Goal: Communication & Community: Answer question/provide support

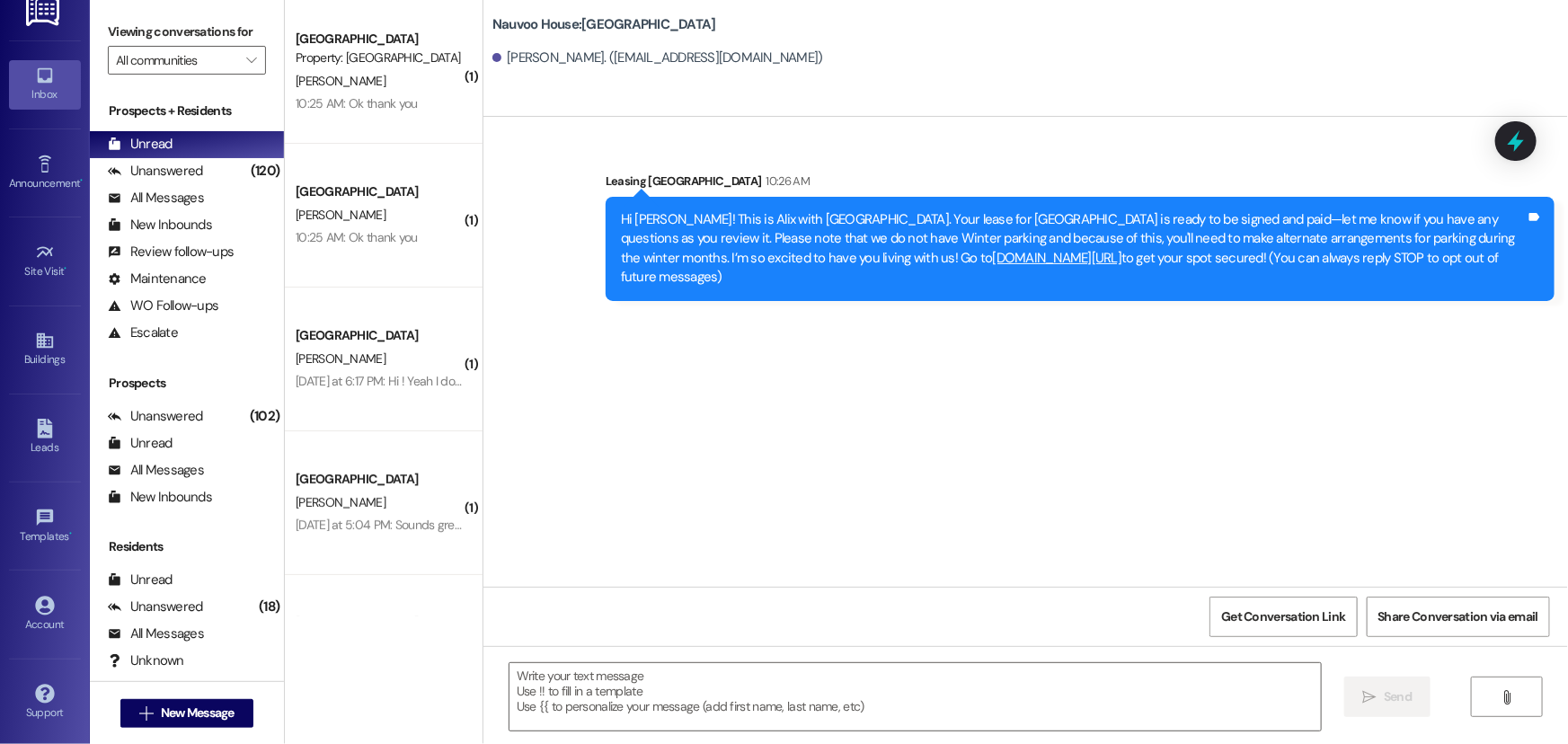
scroll to position [408, 0]
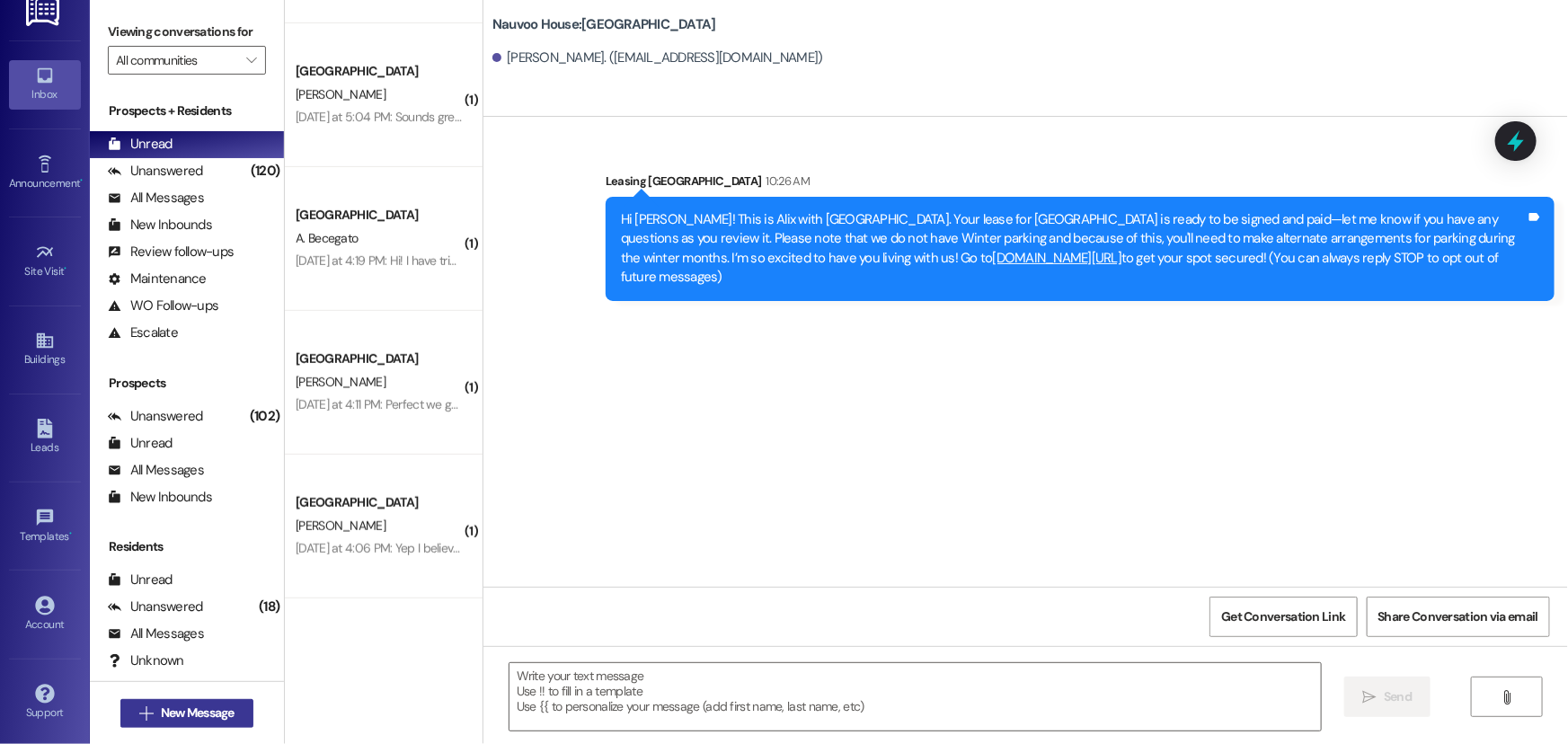
click at [173, 705] on span "New Message" at bounding box center [197, 712] width 74 height 19
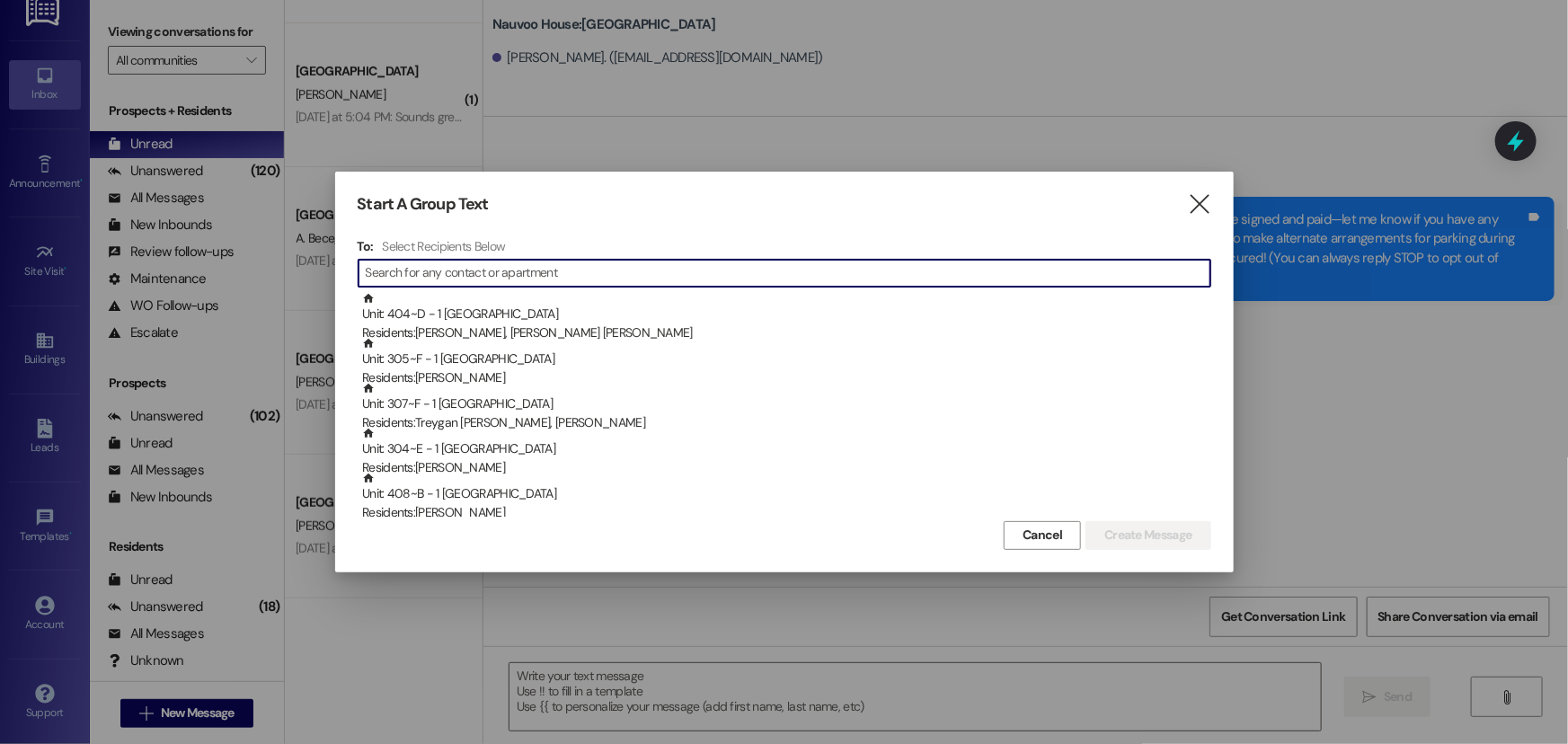
click at [454, 265] on input at bounding box center [788, 273] width 845 height 25
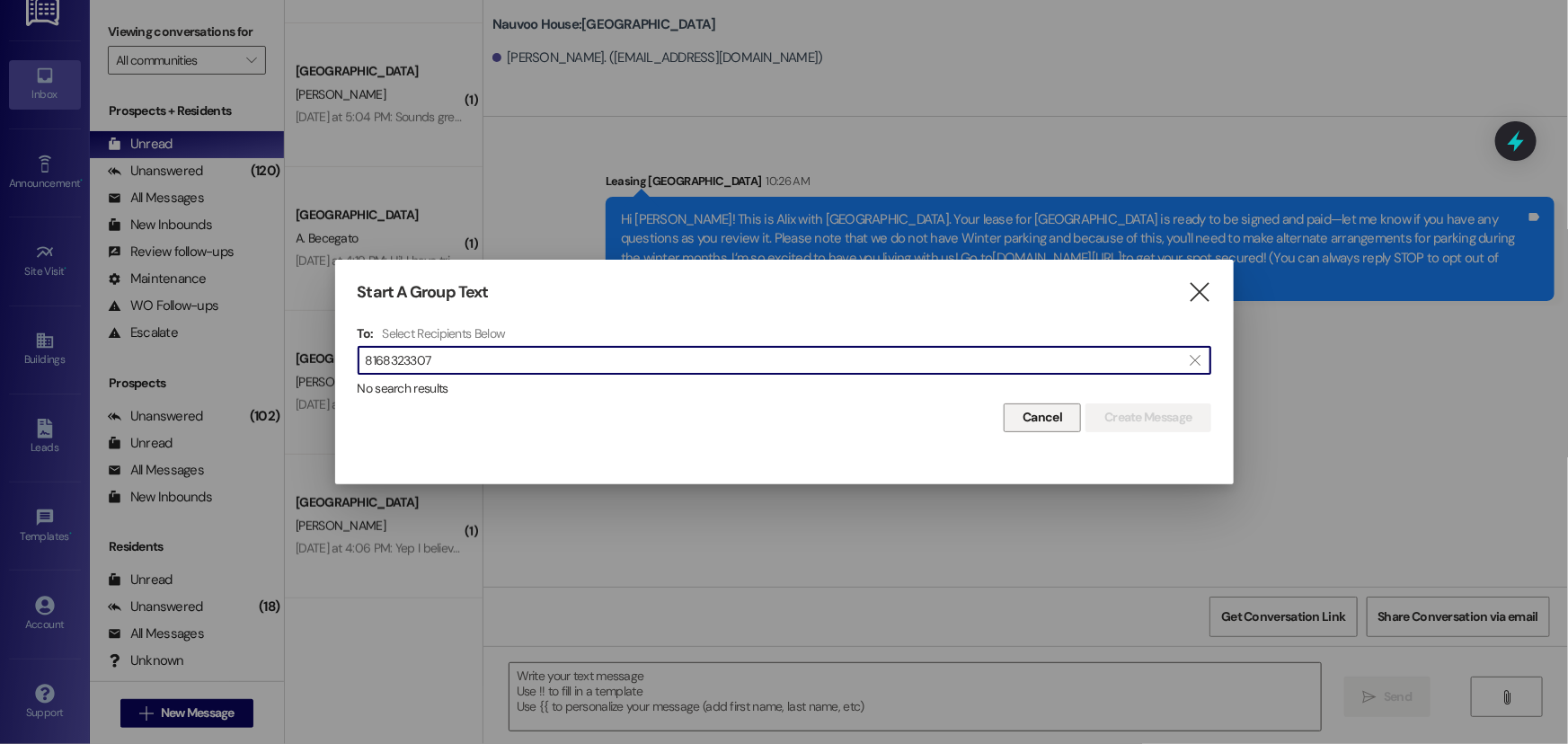
type input "8168323307"
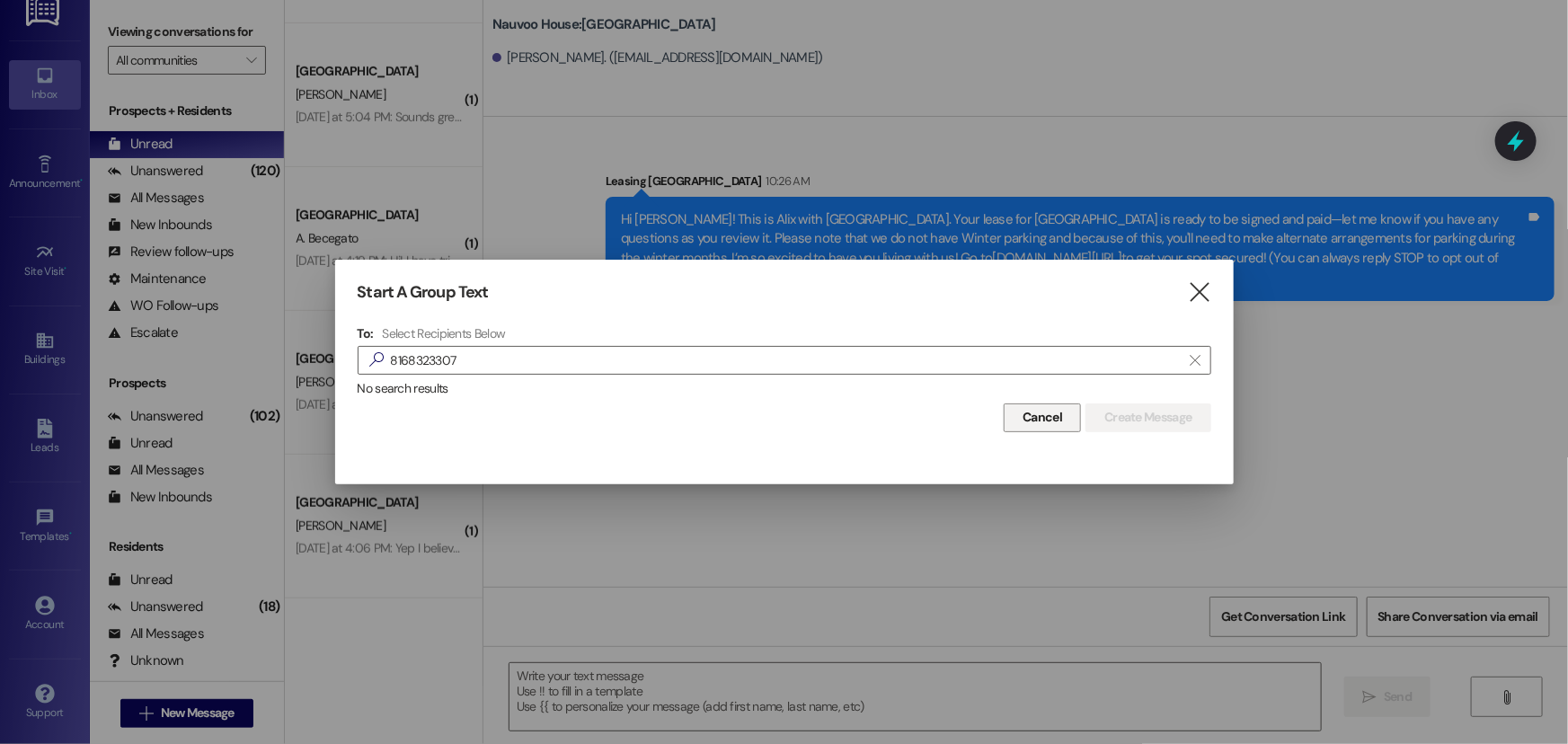
click at [1052, 411] on span "Cancel" at bounding box center [1043, 417] width 40 height 19
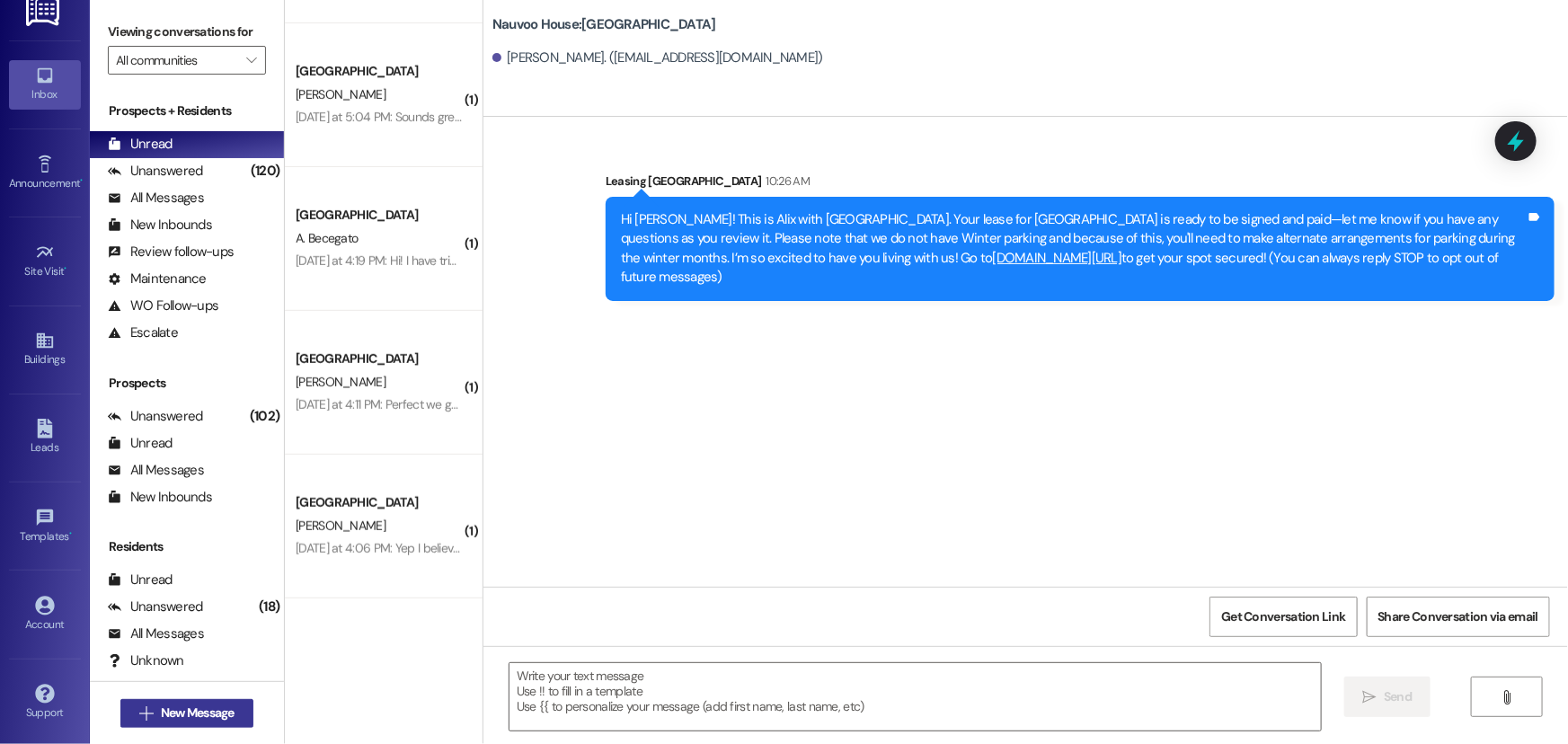
click at [206, 717] on span "New Message" at bounding box center [197, 712] width 74 height 19
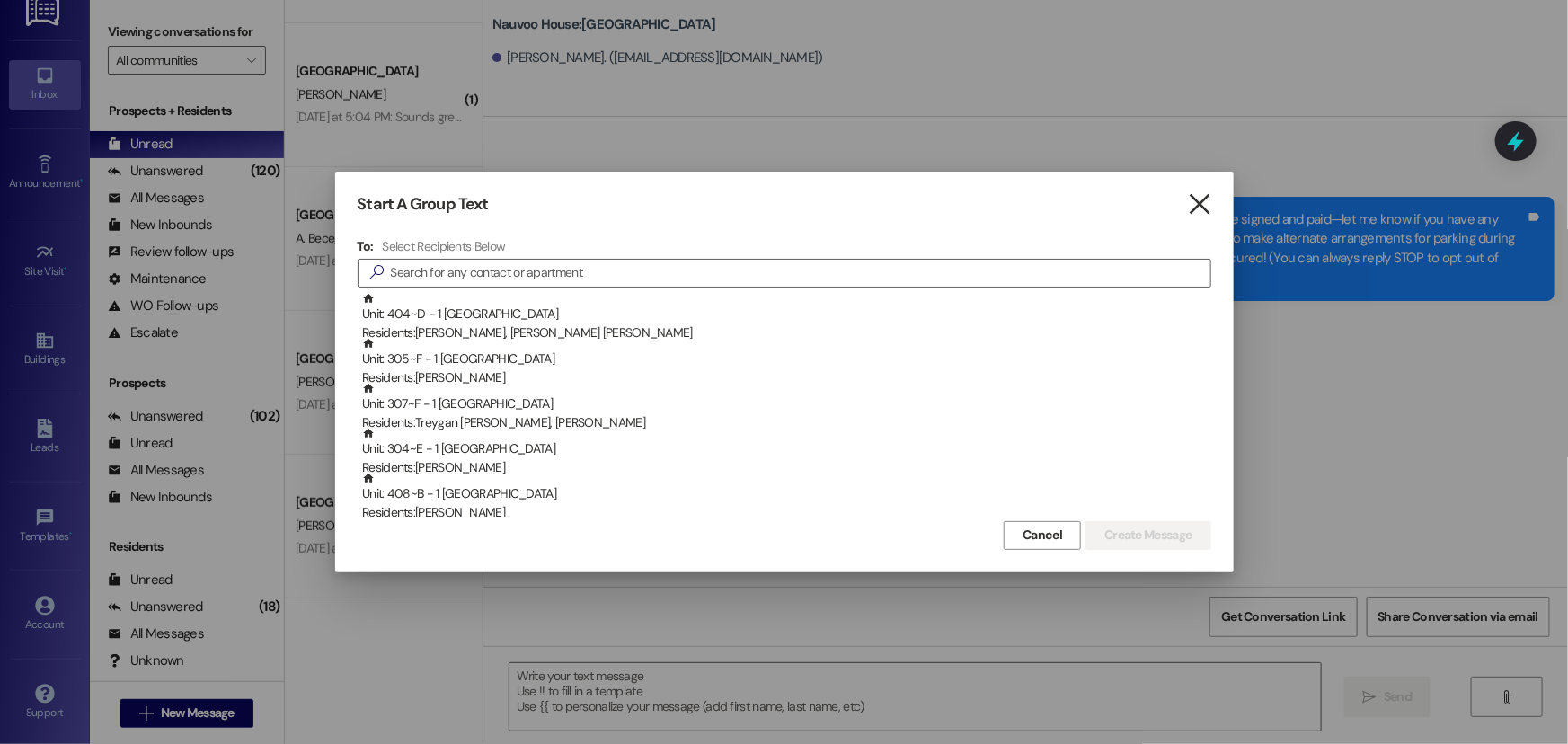
click at [1196, 197] on icon "" at bounding box center [1199, 204] width 24 height 19
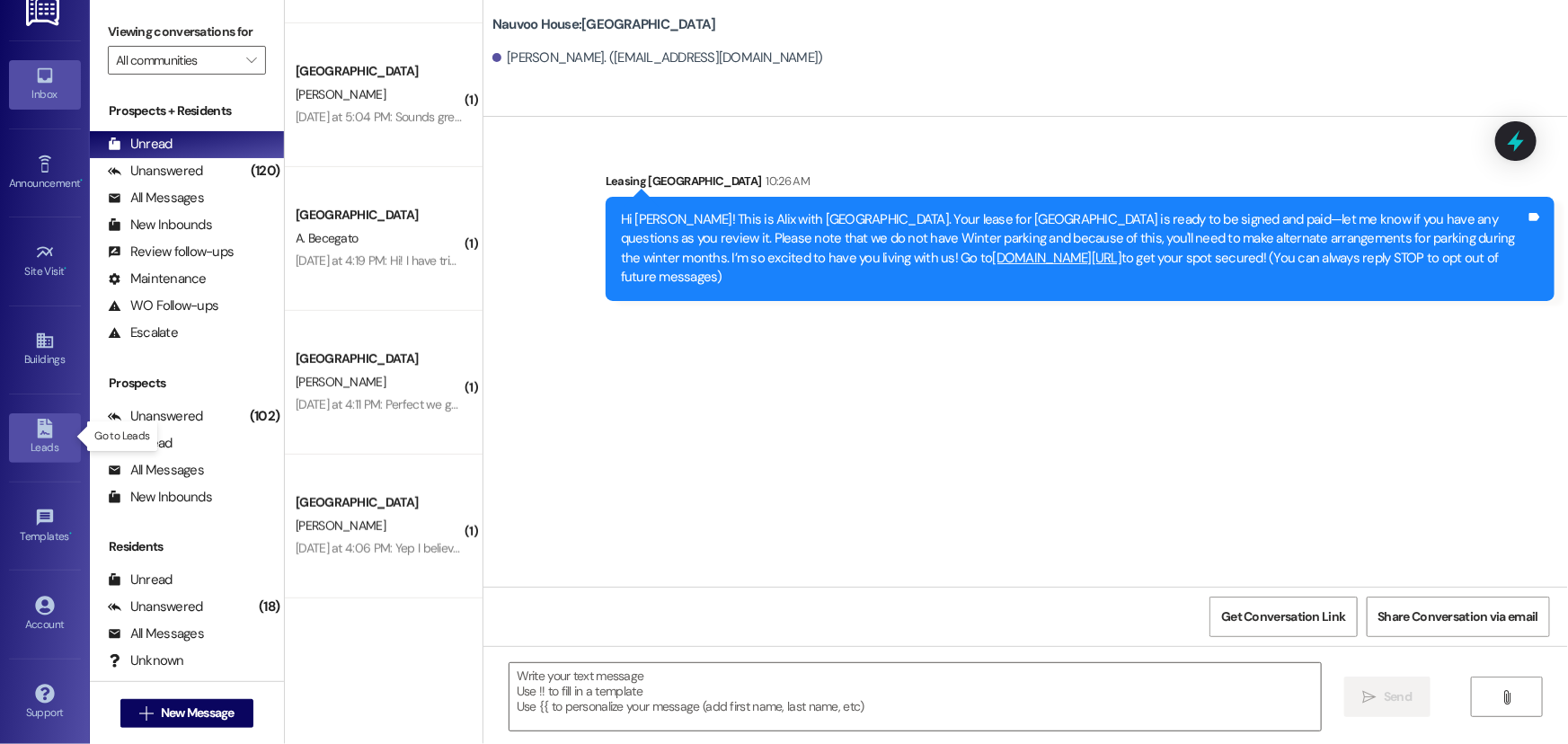
click at [37, 434] on icon at bounding box center [44, 428] width 15 height 20
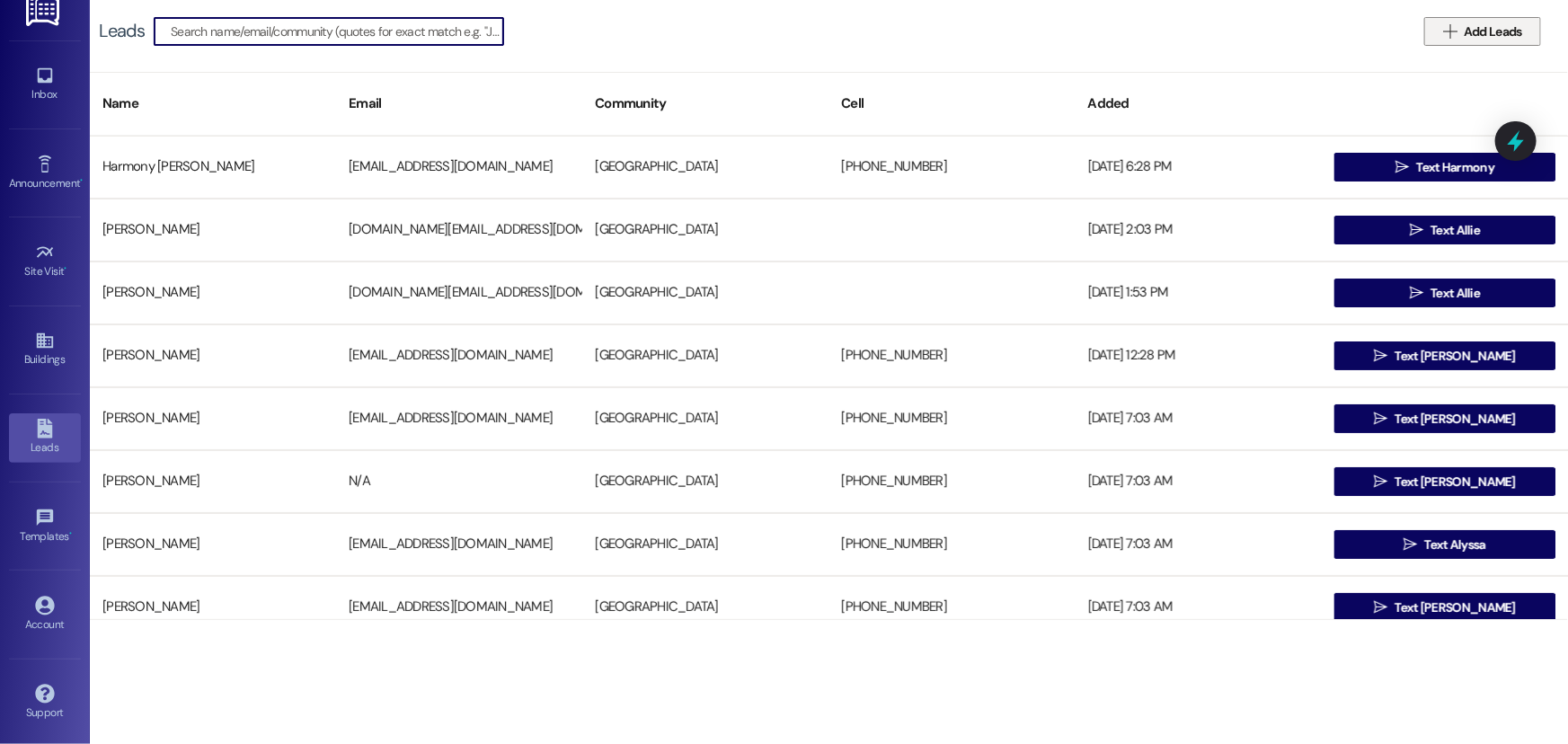
click at [1474, 30] on span "Add Leads" at bounding box center [1493, 32] width 59 height 19
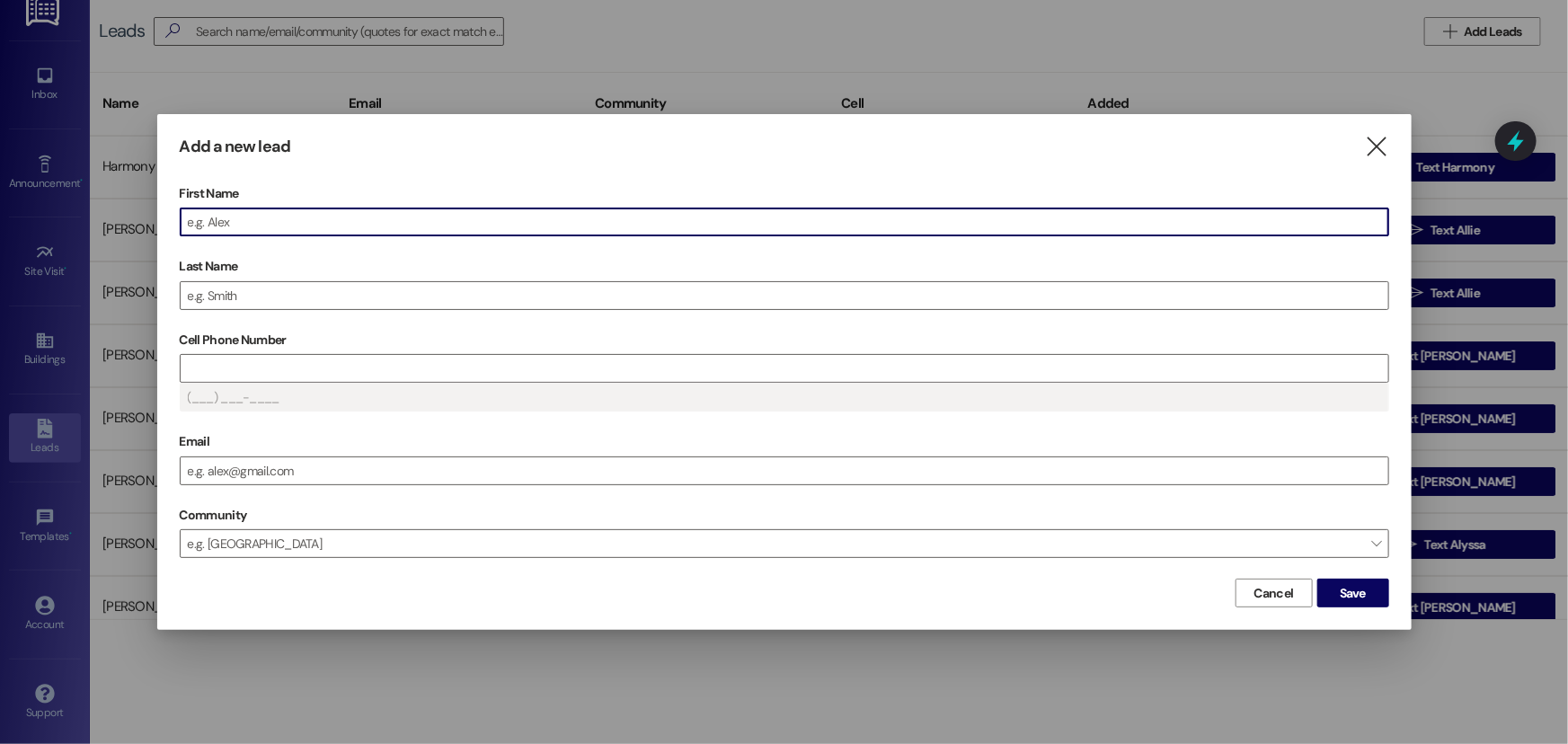
click at [380, 225] on input "First Name" at bounding box center [784, 221] width 1208 height 27
click at [333, 291] on input "Last Name" at bounding box center [784, 295] width 1208 height 27
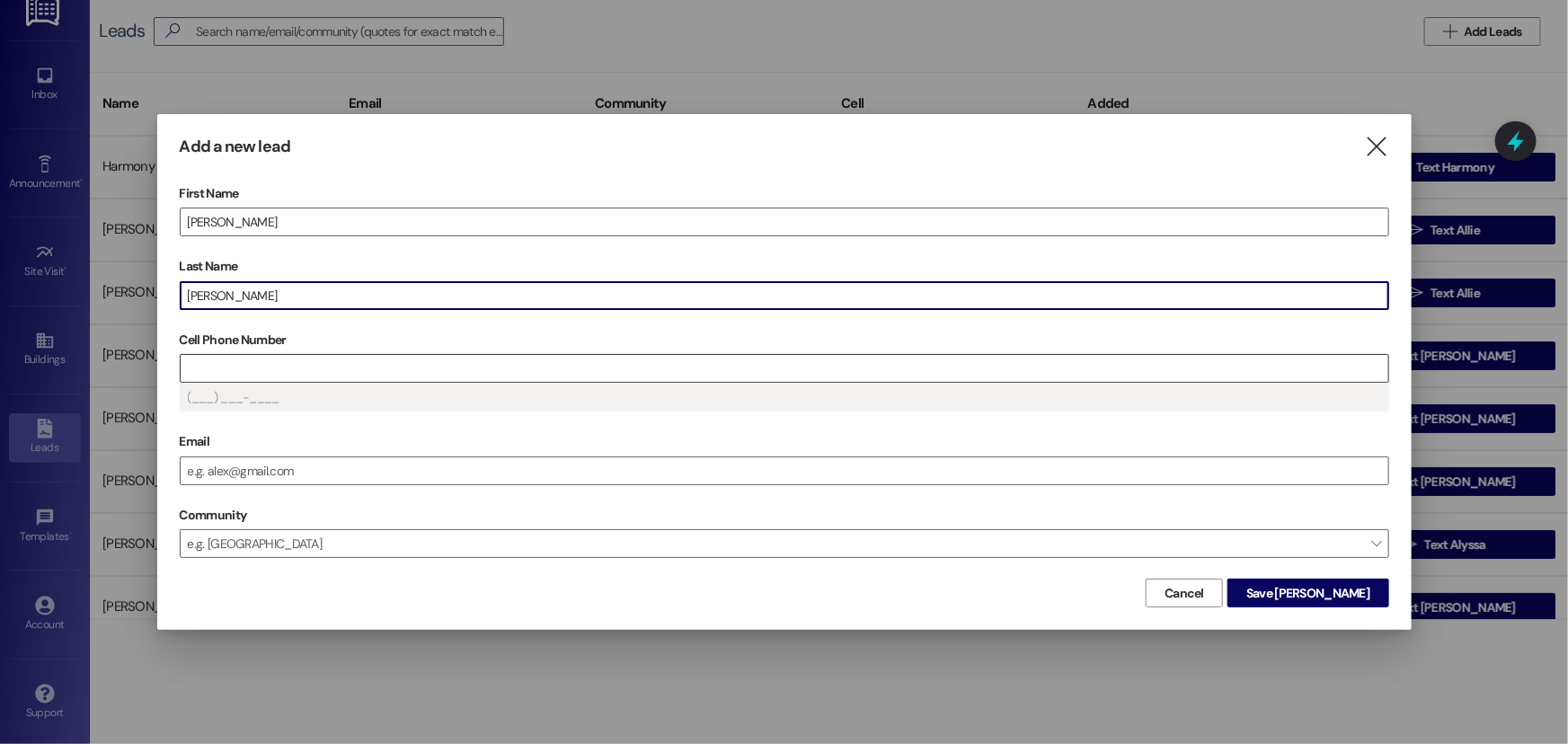
click at [318, 372] on input "Cell Phone Number" at bounding box center [784, 368] width 1208 height 27
drag, startPoint x: 312, startPoint y: 296, endPoint x: 234, endPoint y: 294, distance: 78.0
click at [234, 294] on input "Johnson18168323307" at bounding box center [784, 295] width 1208 height 27
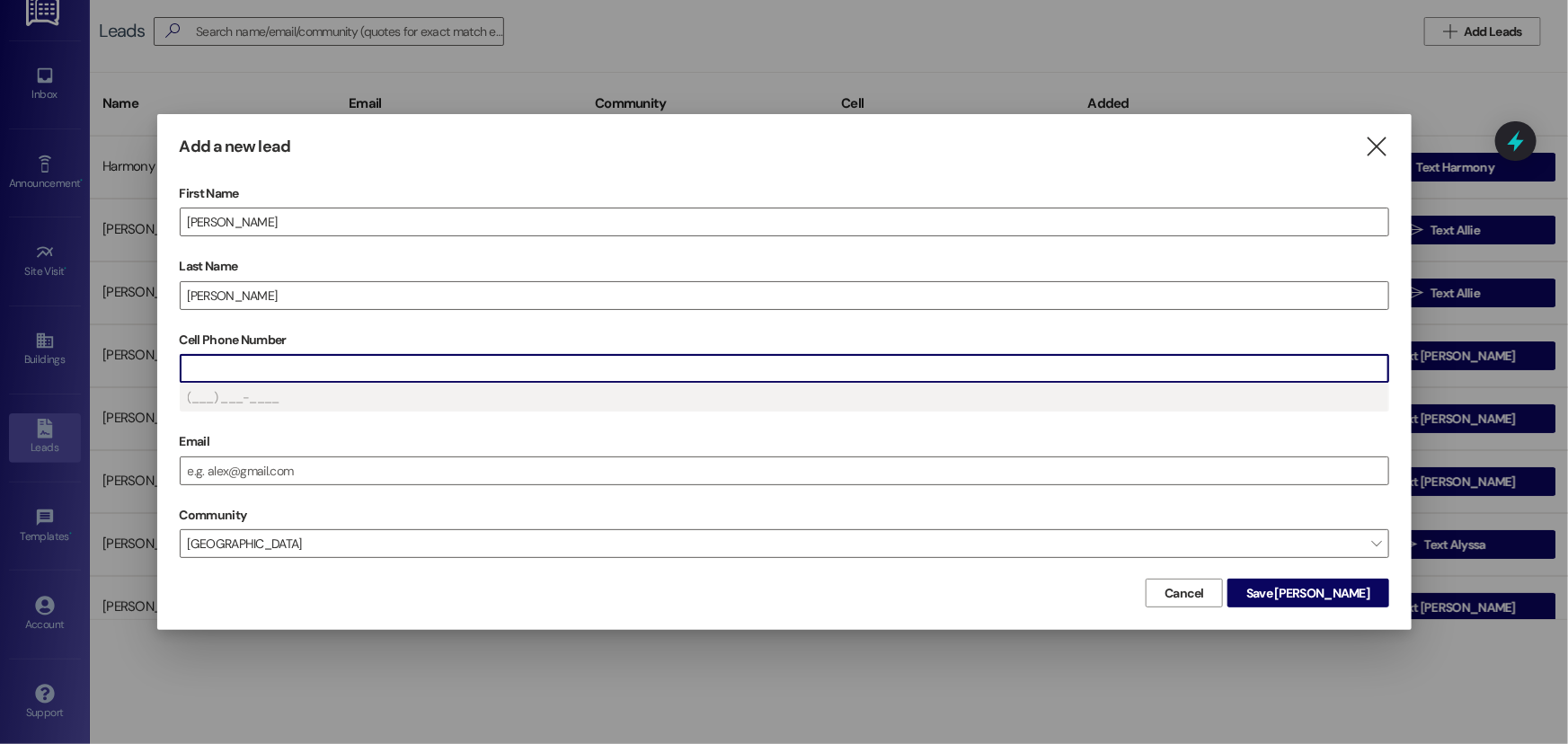
click at [243, 368] on input "Cell Phone Number" at bounding box center [784, 368] width 1208 height 27
click at [1344, 596] on span "Save [PERSON_NAME]" at bounding box center [1308, 593] width 124 height 19
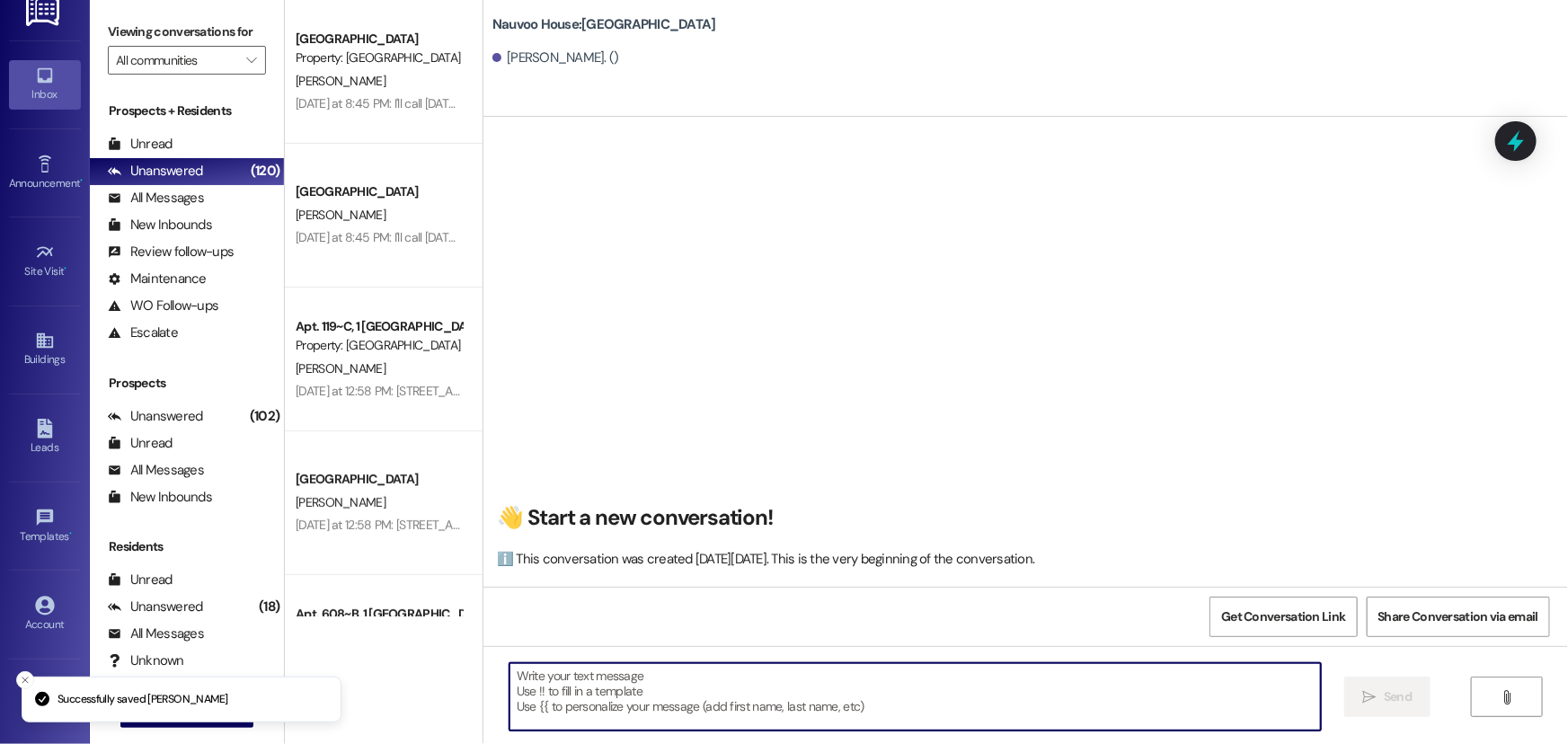
click at [535, 692] on textarea at bounding box center [915, 697] width 812 height 68
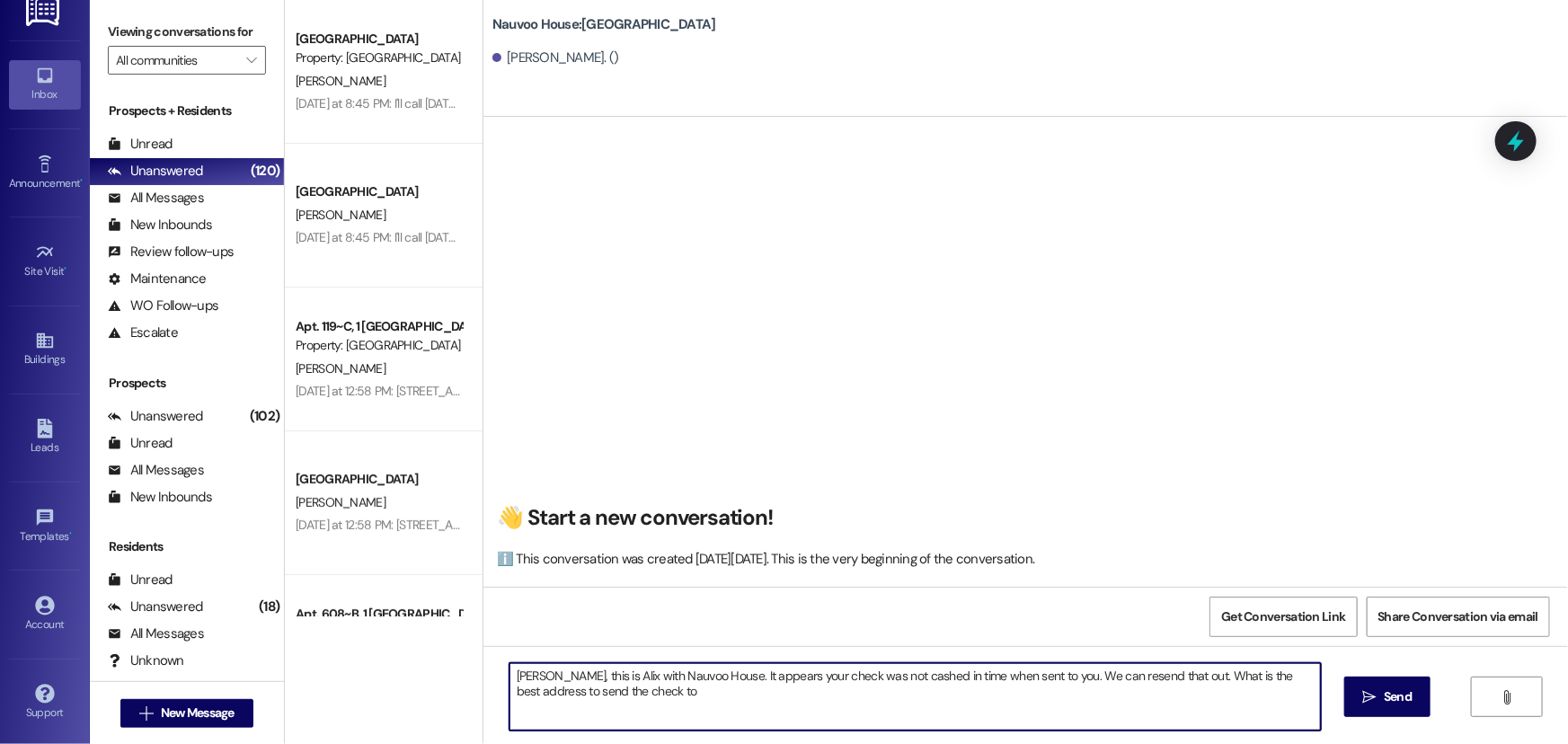
type textarea "[PERSON_NAME], this is Alix with Nauvoo House. It appears your check was not ca…"
